Goal: Information Seeking & Learning: Learn about a topic

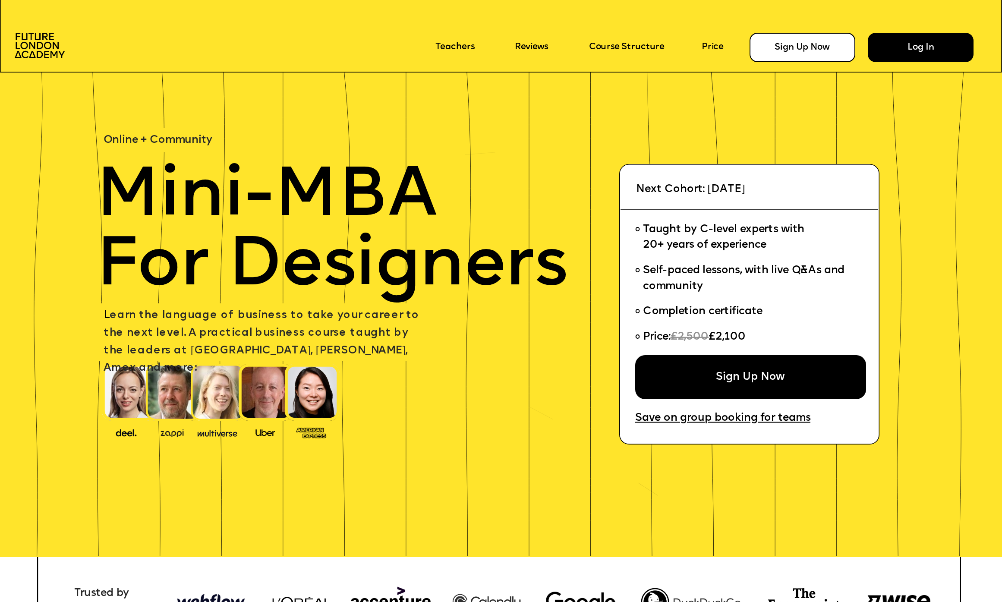
click at [911, 36] on div "Log In" at bounding box center [921, 47] width 106 height 29
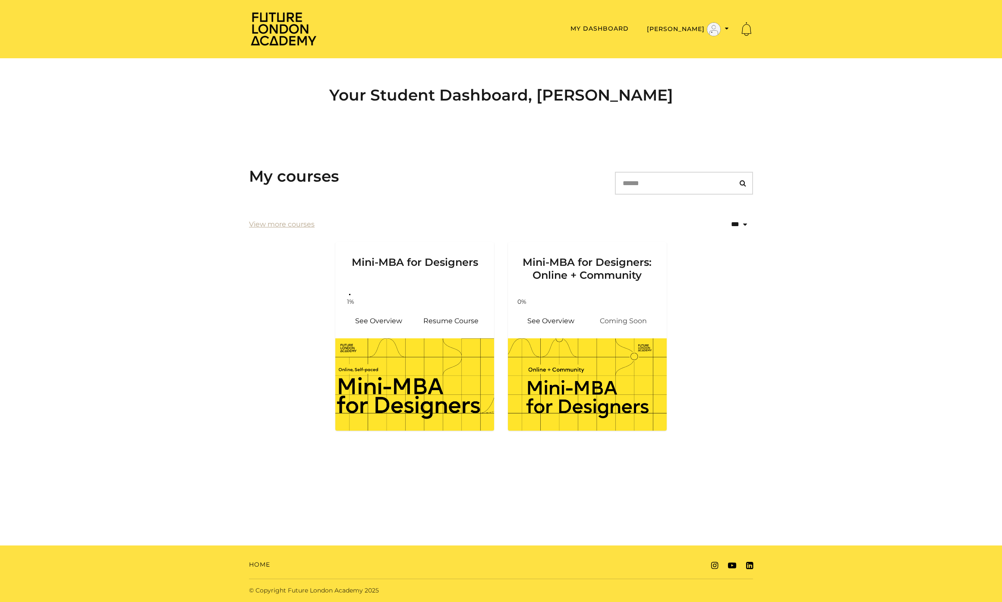
click at [424, 196] on div "My courses Search" at bounding box center [501, 186] width 504 height 39
click at [706, 22] on button "[PERSON_NAME]" at bounding box center [687, 29] width 87 height 15
click at [690, 45] on link "My Account" at bounding box center [700, 43] width 76 height 13
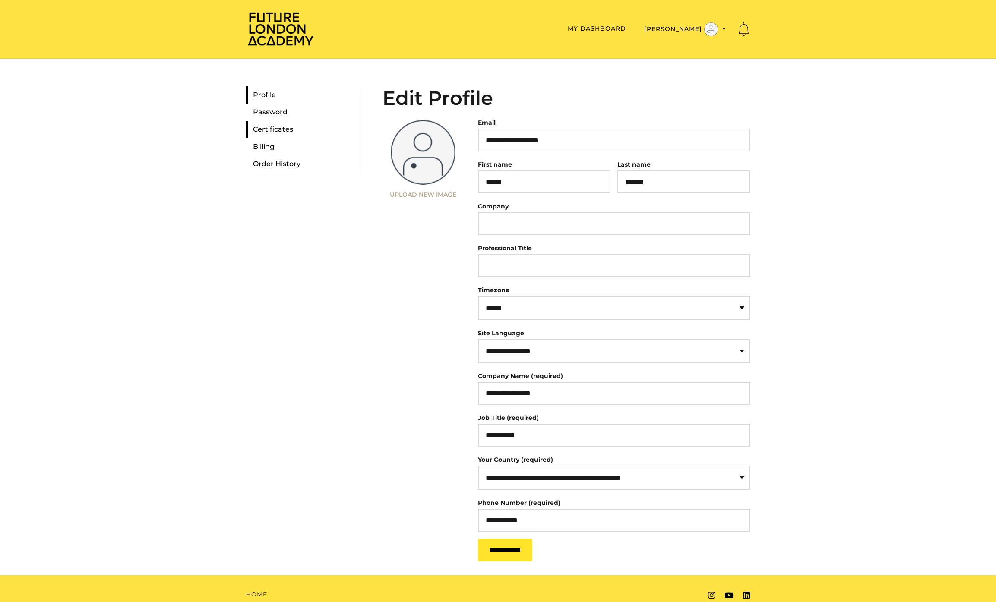
click at [271, 126] on link "Certificates" at bounding box center [304, 129] width 116 height 17
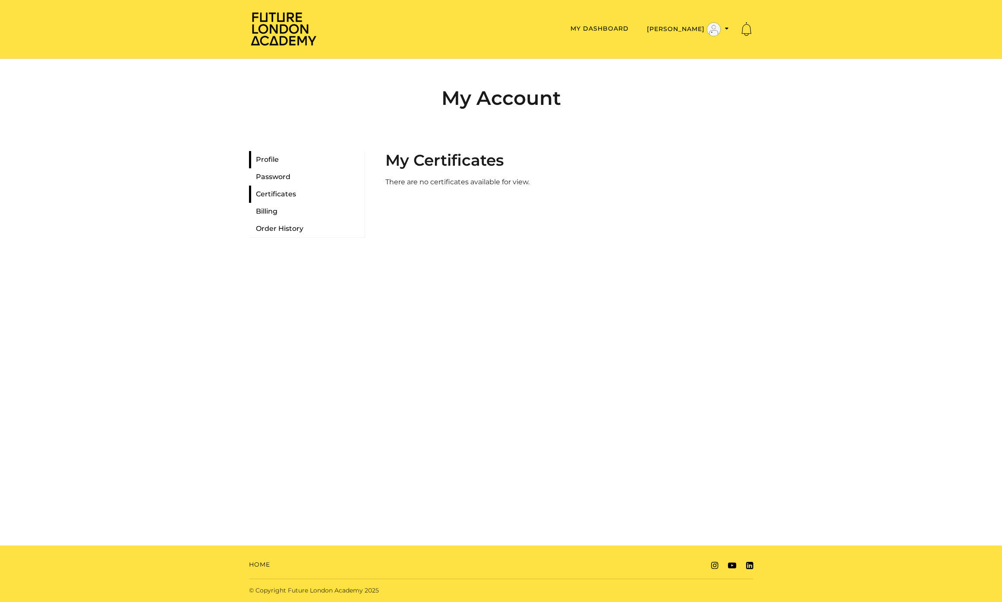
click at [269, 157] on link "Profile" at bounding box center [307, 159] width 116 height 17
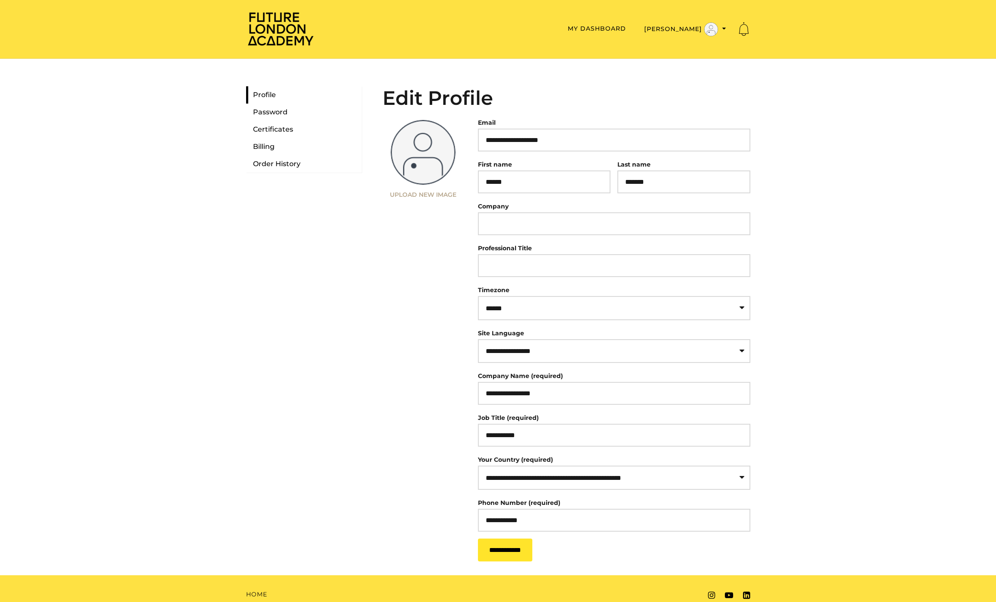
click at [617, 22] on ul "My Dashboard Stuart G My Dashboard My Account Support Sign Out" at bounding box center [536, 29] width 428 height 15
click at [617, 23] on ul "My Dashboard Stuart G My Dashboard My Account Support Sign Out" at bounding box center [536, 29] width 428 height 15
click at [615, 27] on link "My Dashboard" at bounding box center [596, 29] width 58 height 8
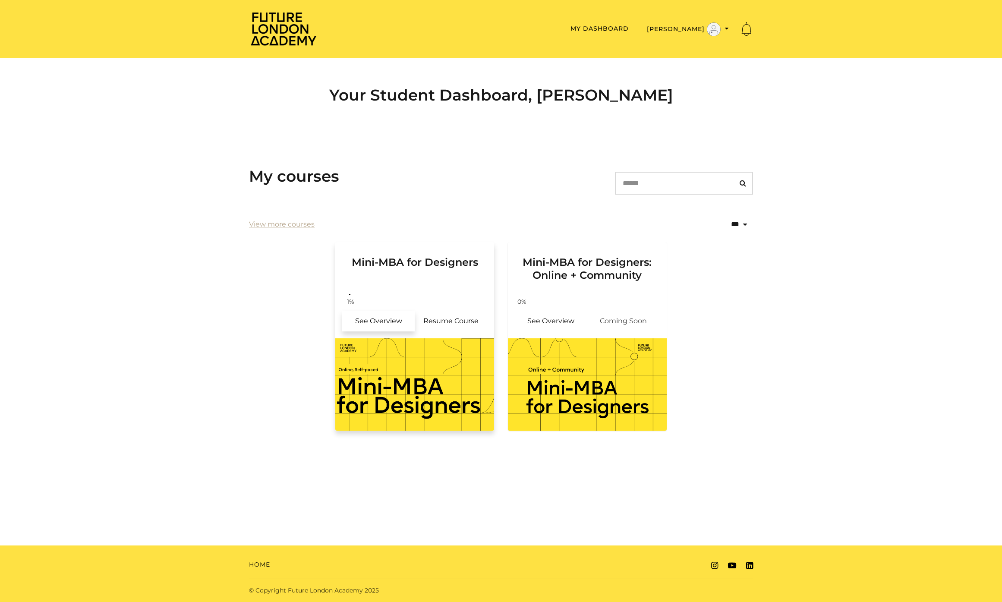
click at [370, 325] on link "See Overview" at bounding box center [378, 321] width 72 height 21
click at [473, 317] on link "Resume Course" at bounding box center [451, 321] width 72 height 21
click at [463, 324] on link "Resume Course" at bounding box center [451, 321] width 72 height 21
